Goal: Task Accomplishment & Management: Manage account settings

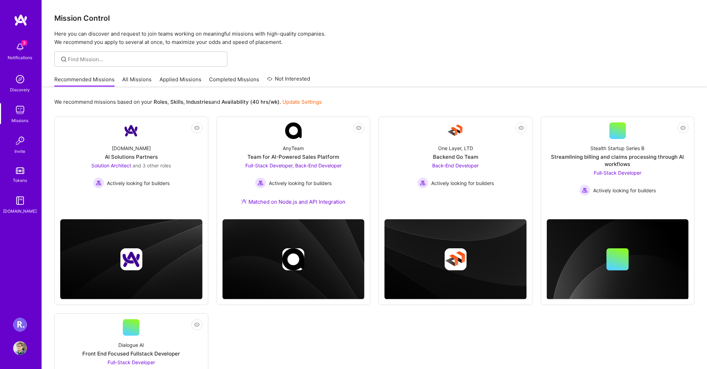
click at [21, 324] on img at bounding box center [20, 325] width 14 height 14
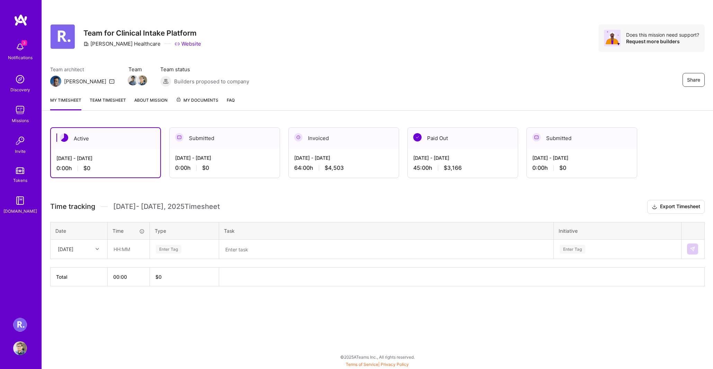
click at [103, 95] on div "My timesheet Team timesheet About Mission My Documents FAQ" at bounding box center [377, 101] width 671 height 20
click at [103, 100] on link "Team timesheet" at bounding box center [108, 104] width 36 height 14
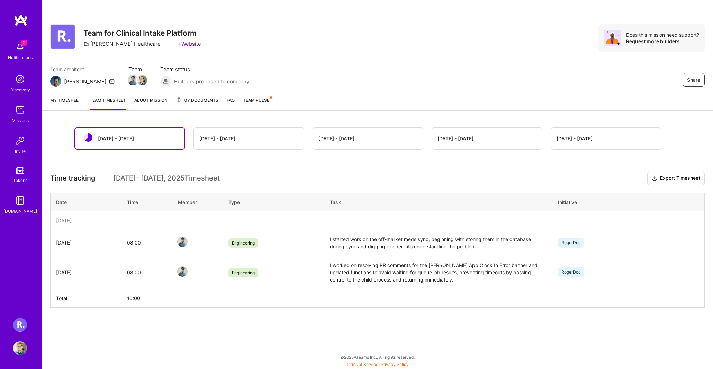
click at [237, 140] on div "[DATE] - [DATE]" at bounding box center [249, 139] width 110 height 22
click at [238, 137] on div "[DATE] - [DATE]" at bounding box center [249, 139] width 110 height 22
click at [226, 137] on div "[DATE] - [DATE]" at bounding box center [217, 138] width 36 height 7
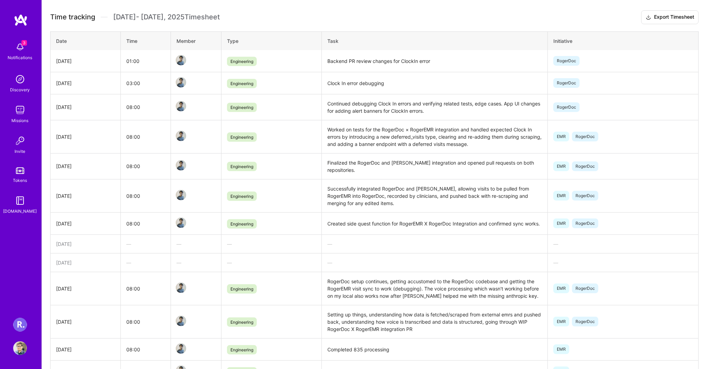
scroll to position [185, 0]
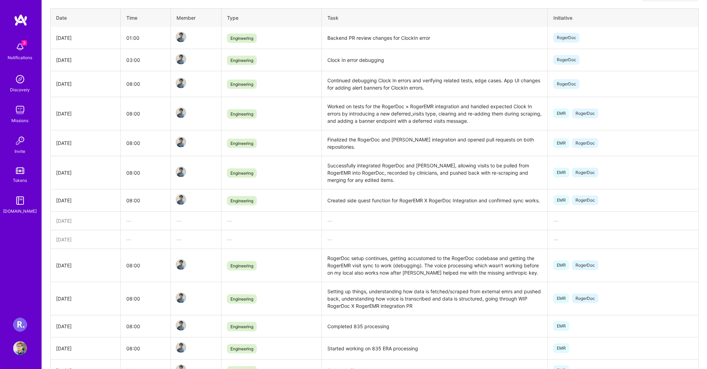
drag, startPoint x: 376, startPoint y: 113, endPoint x: 391, endPoint y: 114, distance: 15.3
click at [385, 114] on td "Worked on tests for the RogerDoc × RogerEMR integration and handled expected Cl…" at bounding box center [435, 113] width 226 height 33
drag, startPoint x: 398, startPoint y: 114, endPoint x: 404, endPoint y: 114, distance: 6.2
click at [401, 114] on td "Worked on tests for the RogerDoc × RogerEMR integration and handled expected Cl…" at bounding box center [435, 113] width 226 height 33
click at [422, 114] on td "Worked on tests for the RogerDoc × RogerEMR integration and handled expected Cl…" at bounding box center [435, 113] width 226 height 33
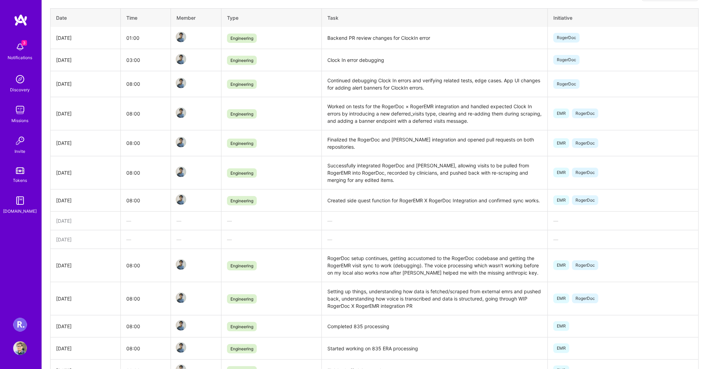
click at [466, 115] on td "Worked on tests for the RogerDoc × RogerEMR integration and handled expected Cl…" at bounding box center [435, 113] width 226 height 33
drag, startPoint x: 491, startPoint y: 119, endPoint x: 385, endPoint y: 109, distance: 105.7
click at [396, 111] on td "Worked on tests for the RogerDoc × RogerEMR integration and handled expected Cl…" at bounding box center [435, 113] width 226 height 33
click at [385, 109] on td "Worked on tests for the RogerDoc × RogerEMR integration and handled expected Cl…" at bounding box center [435, 113] width 226 height 33
click at [384, 109] on td "Worked on tests for the RogerDoc × RogerEMR integration and handled expected Cl…" at bounding box center [435, 113] width 226 height 33
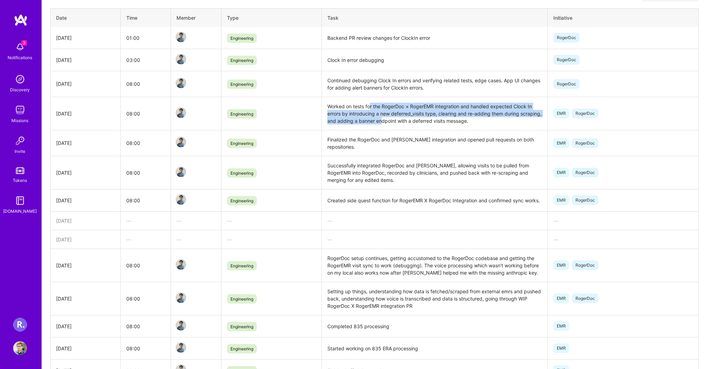
drag, startPoint x: 369, startPoint y: 109, endPoint x: 404, endPoint y: 119, distance: 35.8
click at [404, 119] on td "Worked on tests for the RogerDoc × RogerEMR integration and handled expected Cl…" at bounding box center [435, 113] width 226 height 33
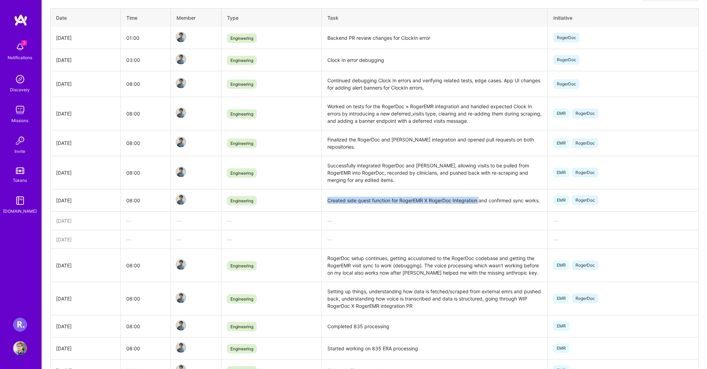
drag, startPoint x: 360, startPoint y: 197, endPoint x: 480, endPoint y: 201, distance: 119.5
click at [480, 201] on td "Created side quest function for RogerEMR X RogerDoc Integration and confirmed s…" at bounding box center [435, 200] width 226 height 22
click at [498, 202] on td "Created side quest function for RogerEMR X RogerDoc Integration and confirmed s…" at bounding box center [435, 200] width 226 height 22
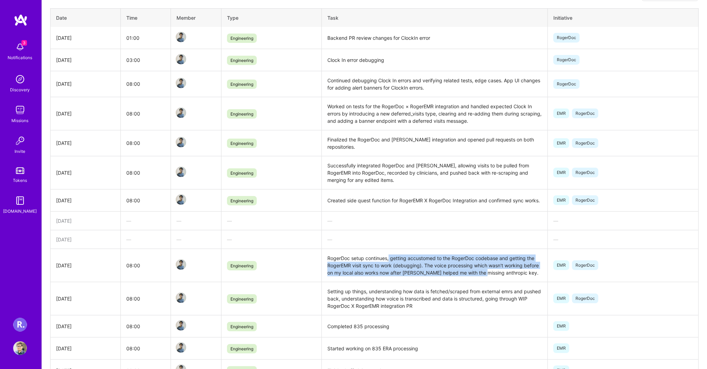
drag, startPoint x: 390, startPoint y: 256, endPoint x: 484, endPoint y: 274, distance: 95.7
click at [484, 274] on td "RogerDoc setup continues, getting accustomed to the RogerDoc codebase and getti…" at bounding box center [435, 265] width 226 height 33
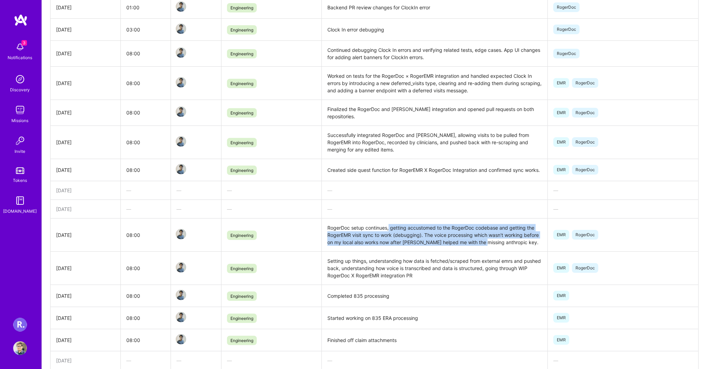
scroll to position [231, 0]
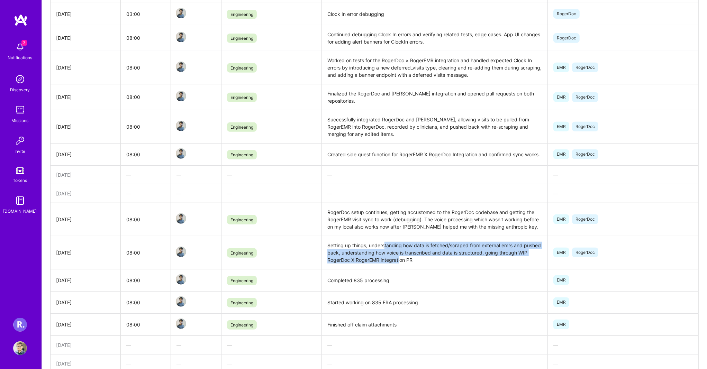
drag, startPoint x: 385, startPoint y: 249, endPoint x: 401, endPoint y: 261, distance: 20.5
click at [401, 261] on td "Setting up things, understanding how data is fetched/scraped from external emrs…" at bounding box center [435, 252] width 226 height 33
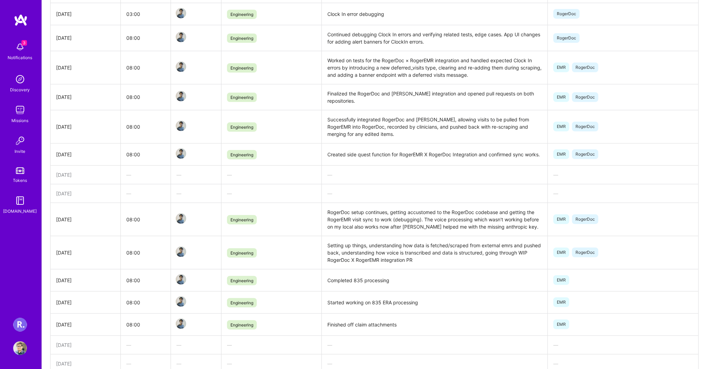
click at [404, 260] on td "Setting up things, understanding how data is fetched/scraped from external emrs…" at bounding box center [435, 252] width 226 height 33
click at [388, 250] on td "Setting up things, understanding how data is fetched/scraped from external emrs…" at bounding box center [435, 252] width 226 height 33
drag, startPoint x: 388, startPoint y: 250, endPoint x: 389, endPoint y: 258, distance: 8.8
click at [389, 258] on td "Setting up things, understanding how data is fetched/scraped from external emrs…" at bounding box center [435, 252] width 226 height 33
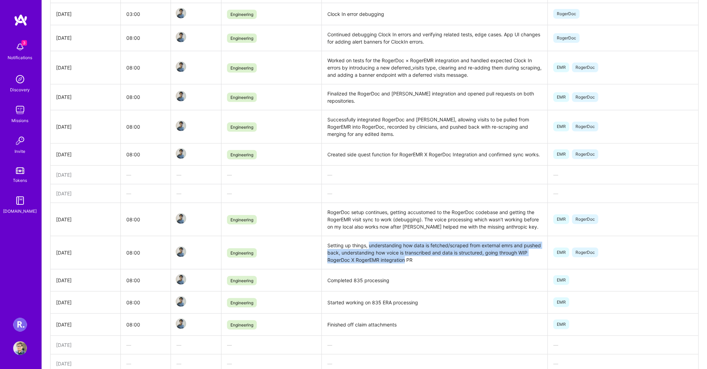
click at [389, 258] on td "Setting up things, understanding how data is fetched/scraped from external emrs…" at bounding box center [435, 252] width 226 height 33
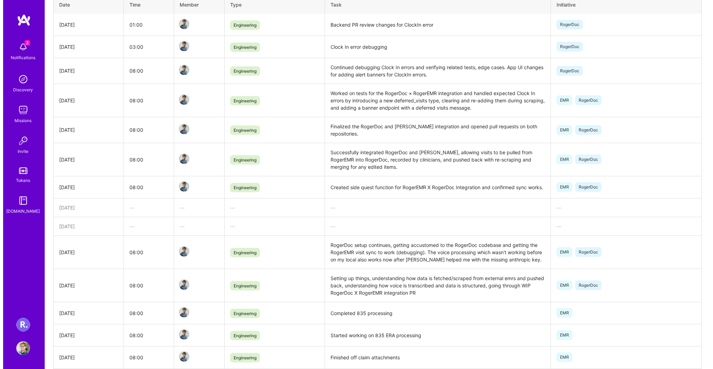
scroll to position [0, 0]
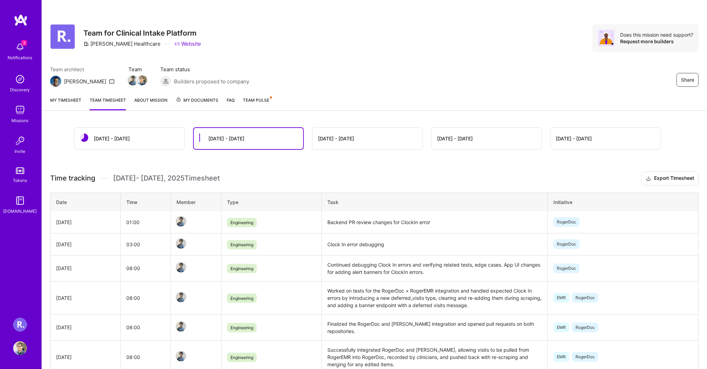
click at [60, 104] on link "My timesheet" at bounding box center [65, 104] width 31 height 14
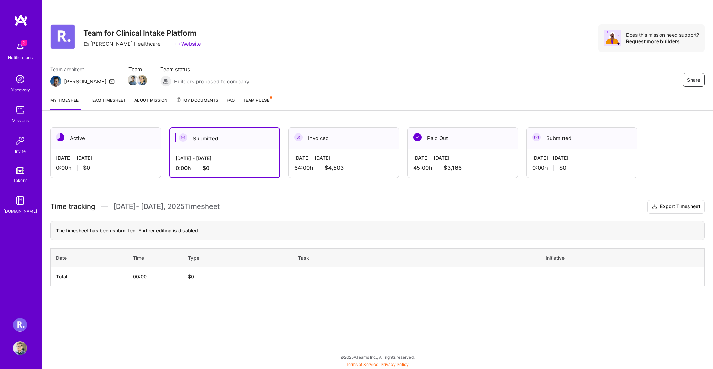
click at [20, 47] on img at bounding box center [20, 47] width 14 height 14
click at [344, 47] on div "3 3 Notifications Discovery Missions Invite Tokens [DOMAIN_NAME] [PERSON_NAME] …" at bounding box center [356, 183] width 713 height 366
click at [344, 47] on div "Share Team for Clinical Intake Platform [PERSON_NAME] Healthcare Website Does t…" at bounding box center [377, 38] width 655 height 28
click at [17, 334] on div "[PERSON_NAME] Healthcare: Team for Clinical Intake Platform Profile" at bounding box center [21, 336] width 16 height 37
click at [18, 328] on img at bounding box center [20, 325] width 14 height 14
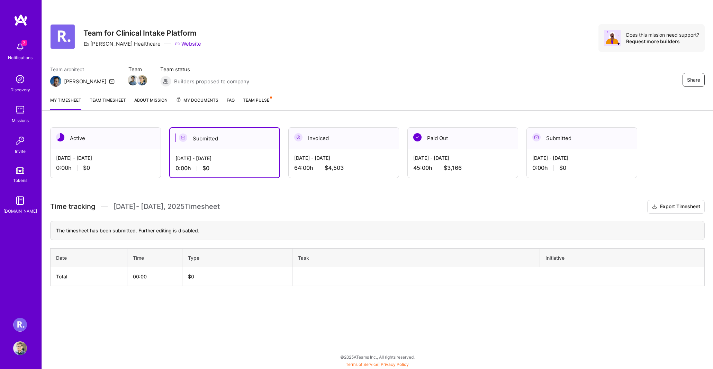
click at [19, 324] on img at bounding box center [20, 325] width 14 height 14
